Goal: Communication & Community: Ask a question

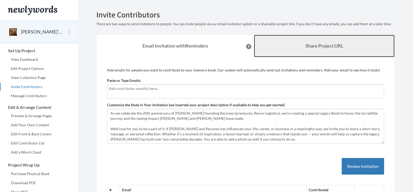
click at [332, 46] on b "Share Project URL" at bounding box center [324, 46] width 38 height 6
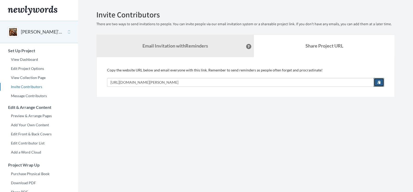
click at [375, 79] on button "button" at bounding box center [379, 82] width 10 height 9
click at [383, 180] on button "Support" at bounding box center [388, 183] width 37 height 12
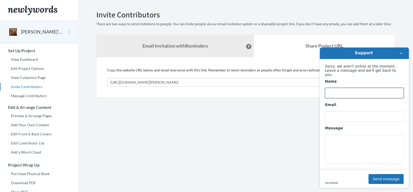
click at [341, 91] on input "Name" at bounding box center [364, 93] width 79 height 10
type input "[PERSON_NAME]"
type input "e"
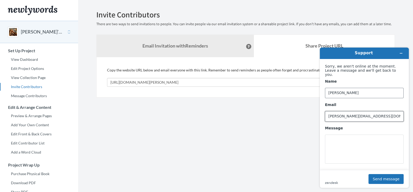
type input "[PERSON_NAME][EMAIL_ADDRESS][DOMAIN_NAME]"
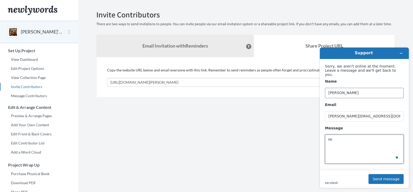
type textarea "H"
click at [400, 52] on icon "Minimize widget" at bounding box center [401, 54] width 4 height 4
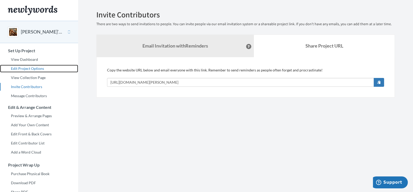
click at [33, 67] on link "Edit Project Options" at bounding box center [39, 69] width 78 height 8
